Goal: Check status: Check status

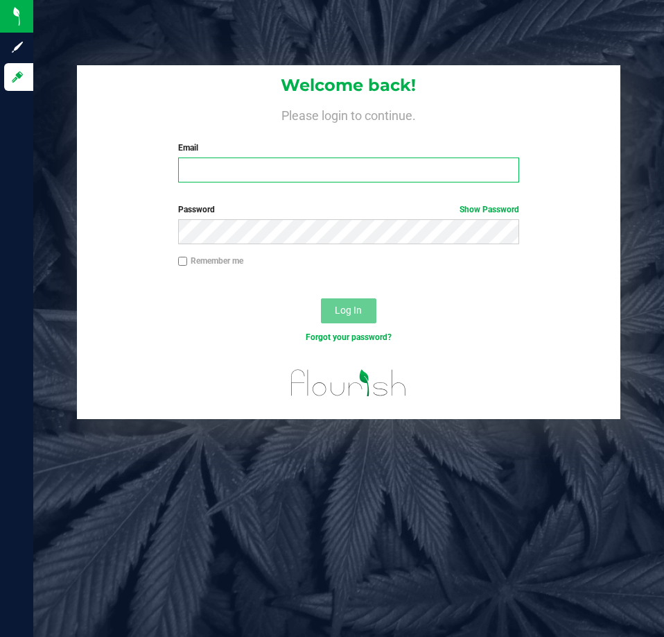
drag, startPoint x: 0, startPoint y: 0, endPoint x: 232, endPoint y: 154, distance: 278.1
click at [239, 175] on input "Email" at bounding box center [348, 169] width 341 height 25
type input "[EMAIL_ADDRESS][DOMAIN_NAME]"
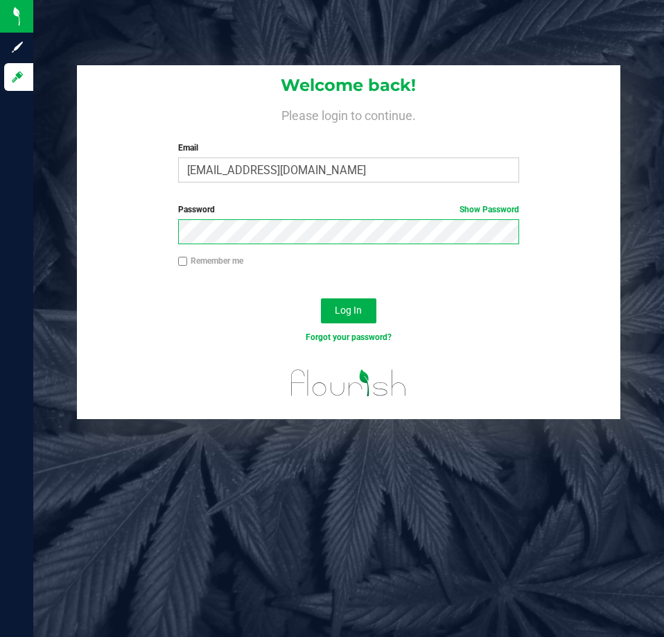
click at [321, 298] on button "Log In" at bounding box center [348, 310] width 55 height 25
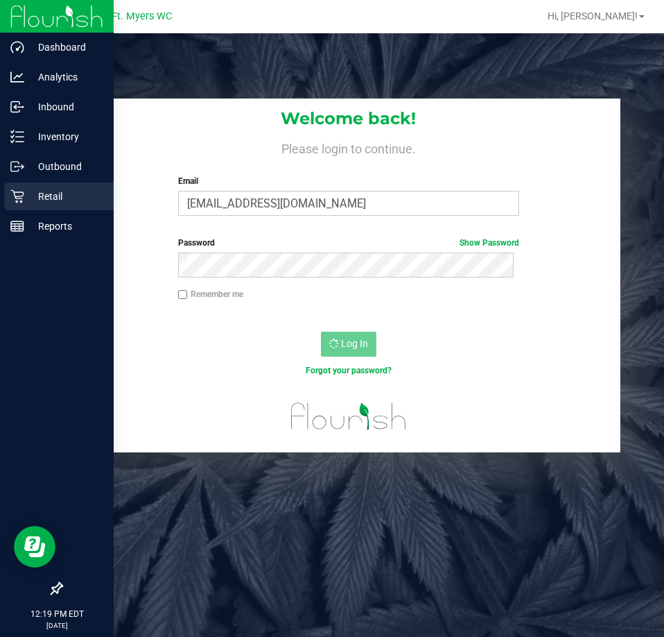
click at [10, 192] on icon at bounding box center [17, 196] width 14 height 14
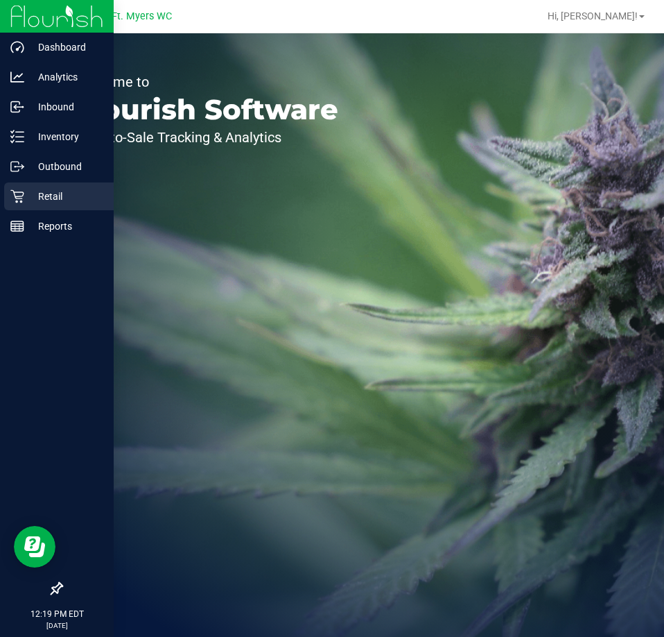
click at [12, 198] on icon at bounding box center [17, 196] width 14 height 14
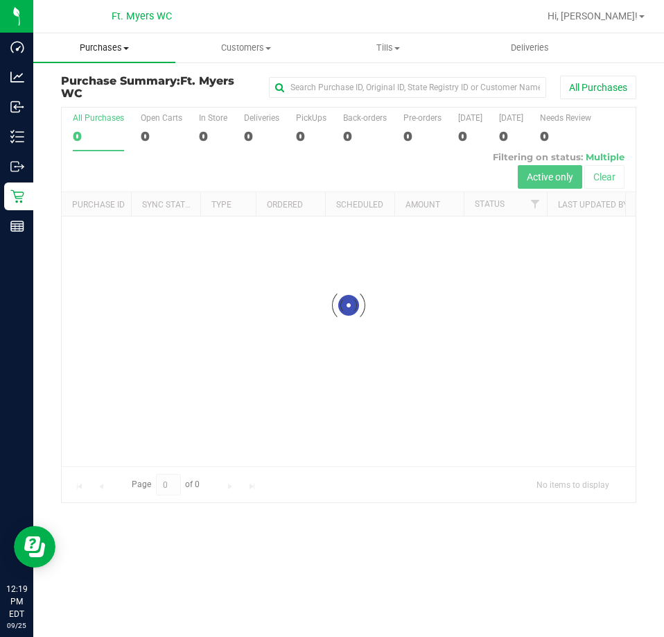
click at [166, 55] on uib-tab-heading "Purchases Summary of purchases Fulfillment All purchases" at bounding box center [104, 47] width 142 height 29
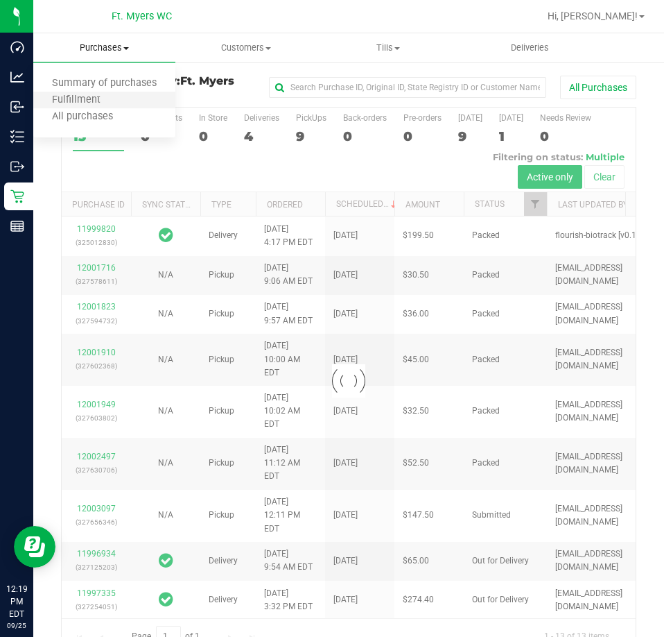
click at [137, 97] on li "Fulfillment" at bounding box center [104, 100] width 142 height 17
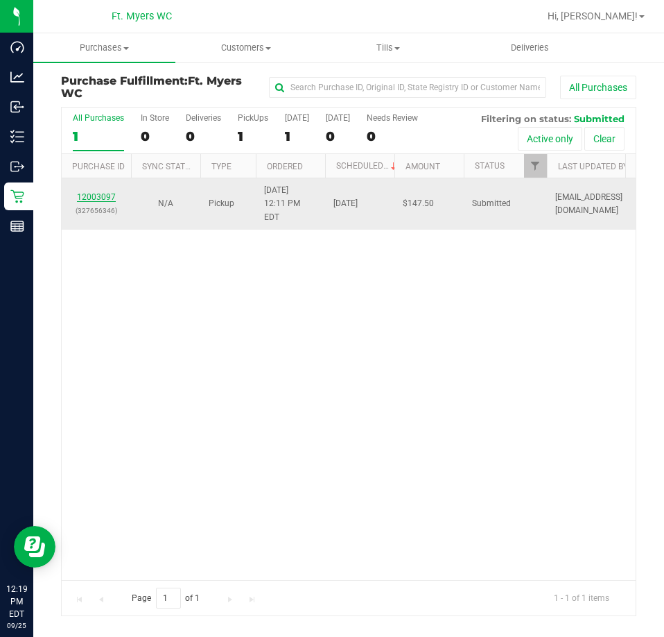
click at [85, 192] on link "12003097" at bounding box center [96, 197] width 39 height 10
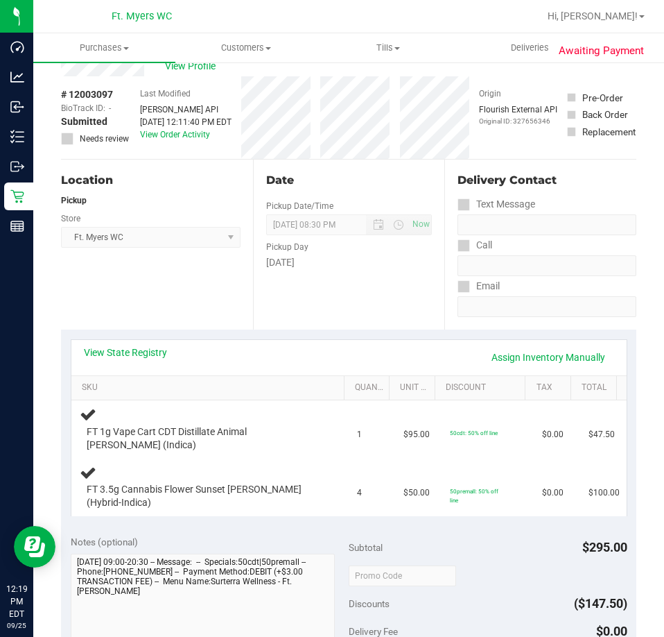
scroll to position [69, 0]
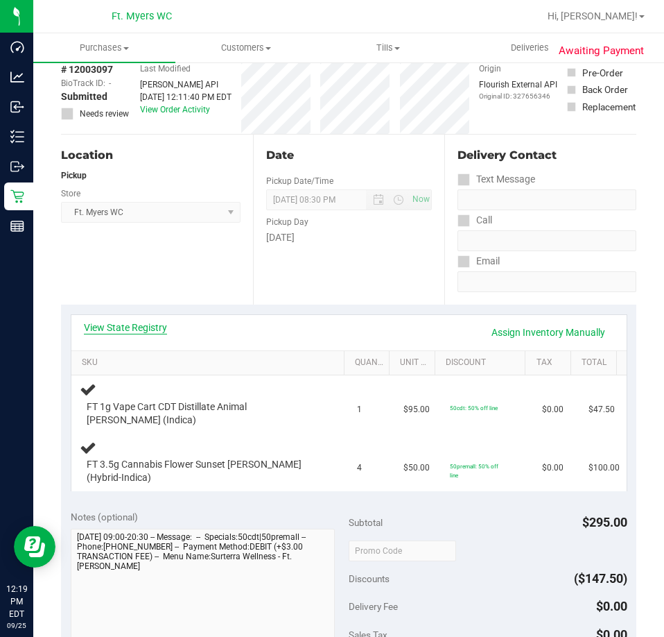
click at [139, 325] on link "View State Registry" at bounding box center [125, 327] width 83 height 14
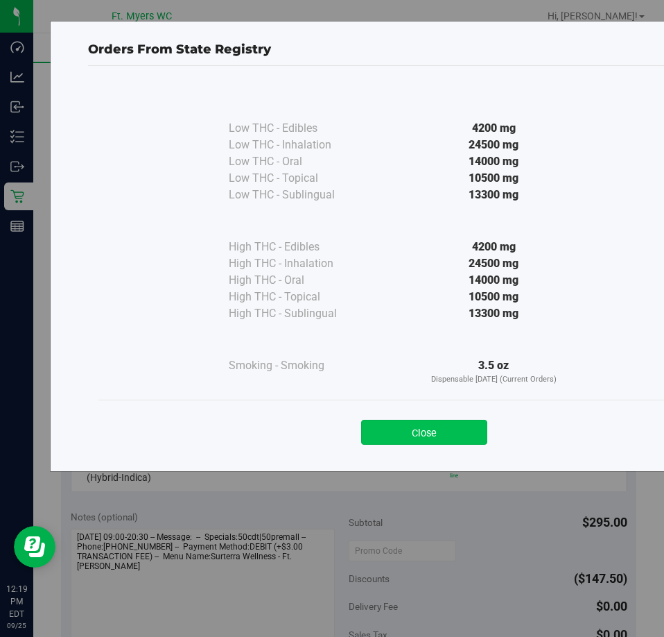
click at [454, 431] on button "Close" at bounding box center [424, 432] width 126 height 25
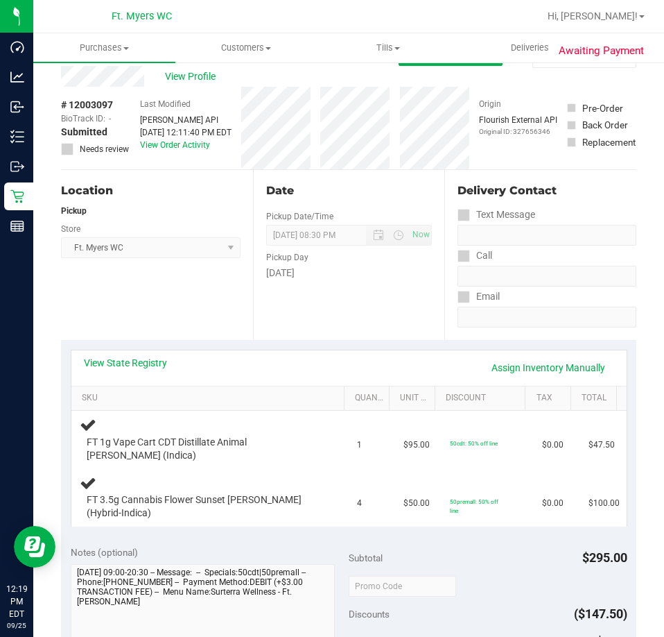
scroll to position [0, 0]
